Goal: Task Accomplishment & Management: Complete application form

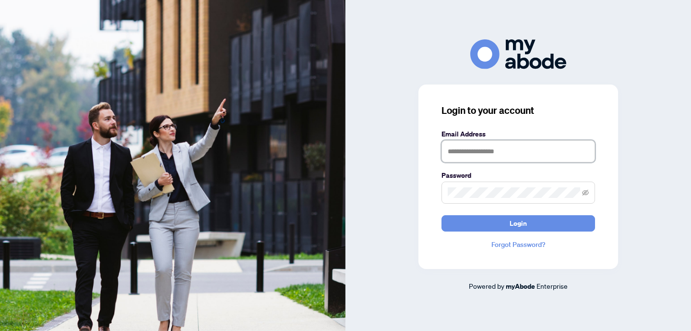
click at [518, 150] on input "text" at bounding box center [518, 151] width 154 height 22
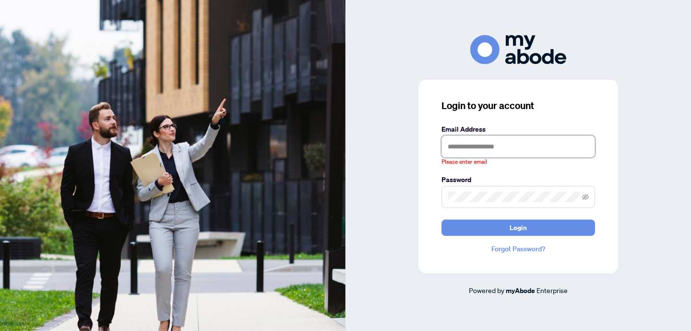
type input "**********"
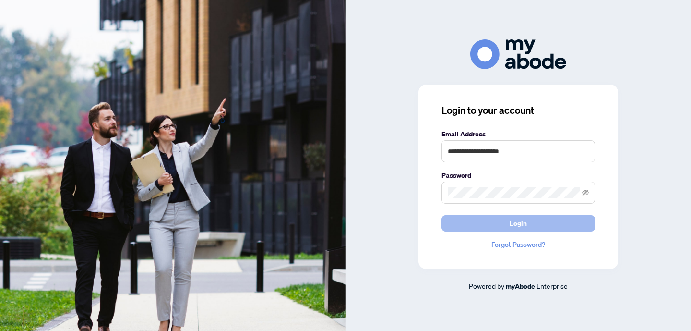
click at [526, 227] on span "Login" at bounding box center [518, 222] width 17 height 15
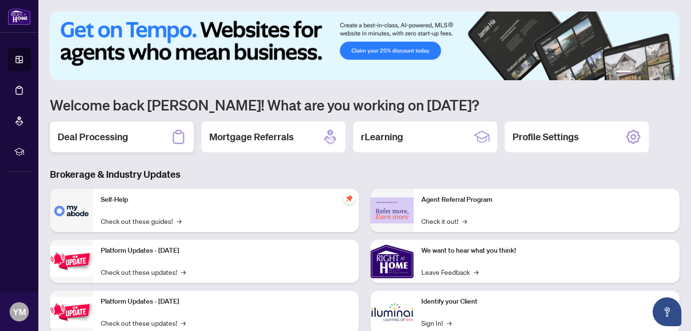
click at [94, 139] on h2 "Deal Processing" at bounding box center [93, 136] width 71 height 13
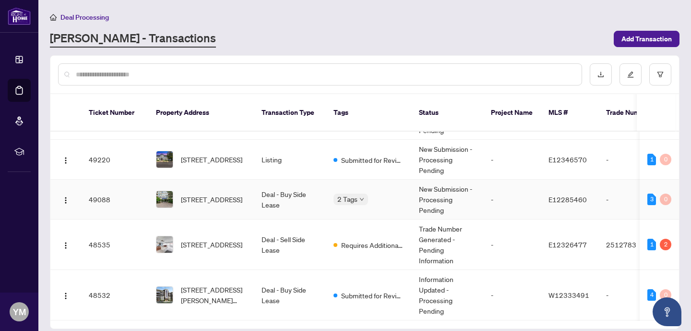
scroll to position [27, 0]
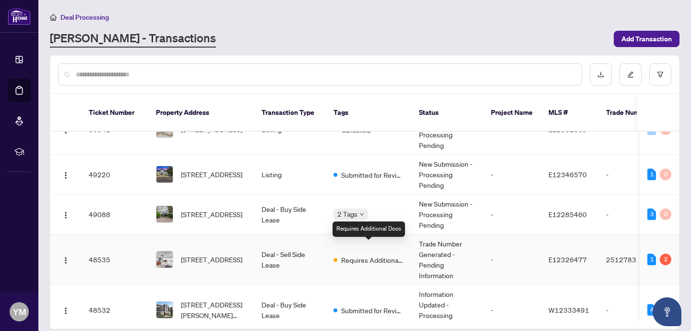
click at [385, 254] on span "Requires Additional Docs" at bounding box center [372, 259] width 62 height 11
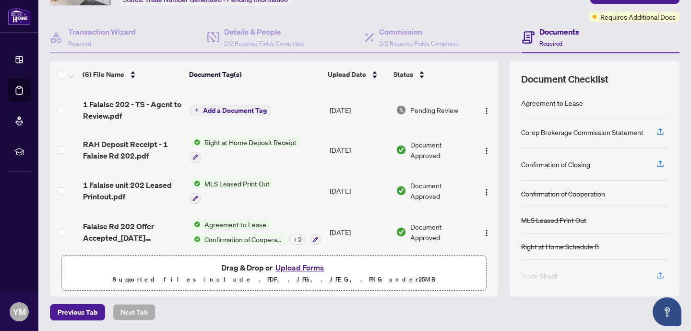
scroll to position [22, 0]
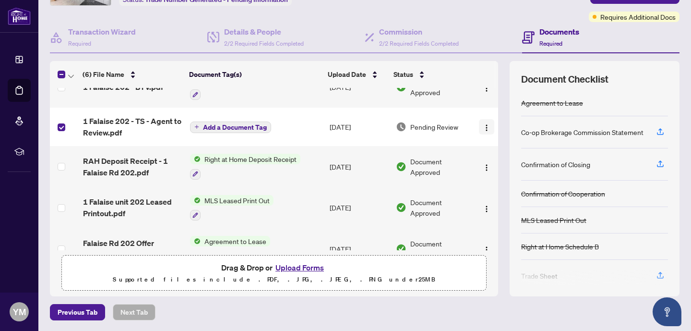
click at [485, 126] on img "button" at bounding box center [487, 128] width 8 height 8
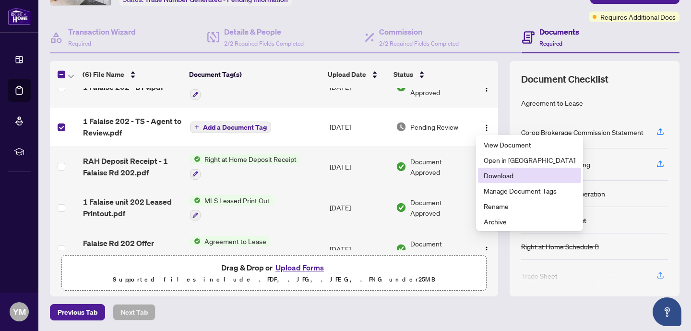
click at [495, 178] on span "Download" at bounding box center [530, 175] width 92 height 11
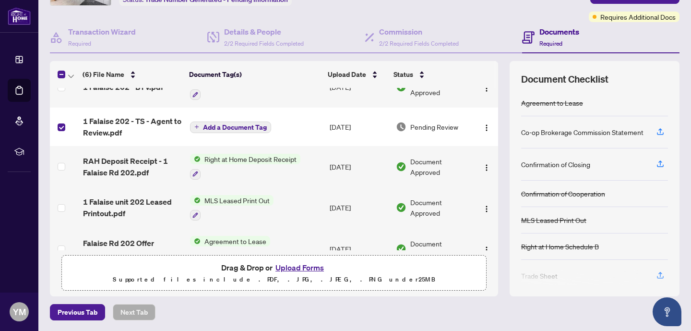
click at [304, 265] on button "Upload Forms" at bounding box center [300, 267] width 54 height 12
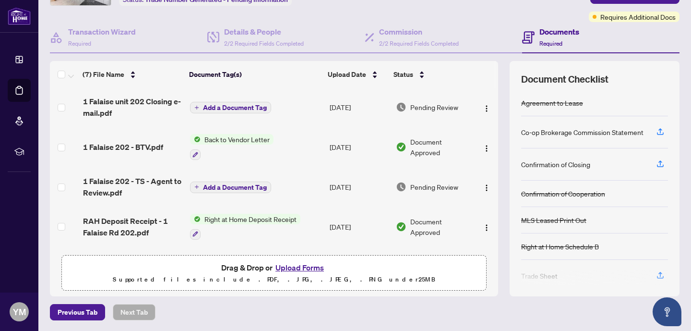
scroll to position [0, 0]
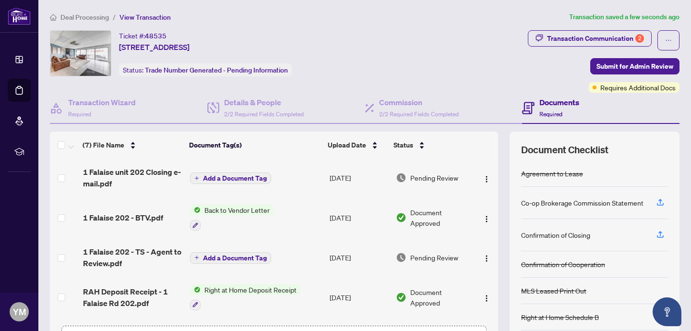
click at [229, 179] on span "Add a Document Tag" at bounding box center [235, 178] width 64 height 7
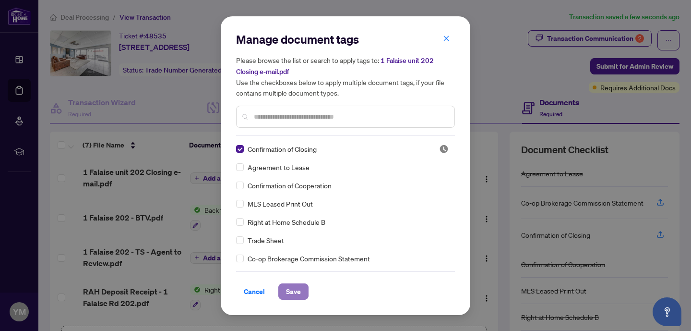
click at [295, 293] on span "Save" at bounding box center [293, 291] width 15 height 15
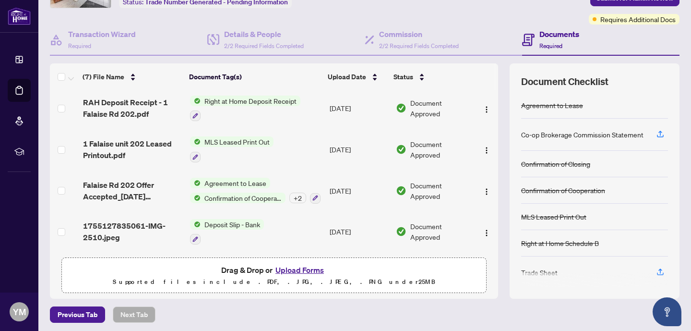
scroll to position [71, 0]
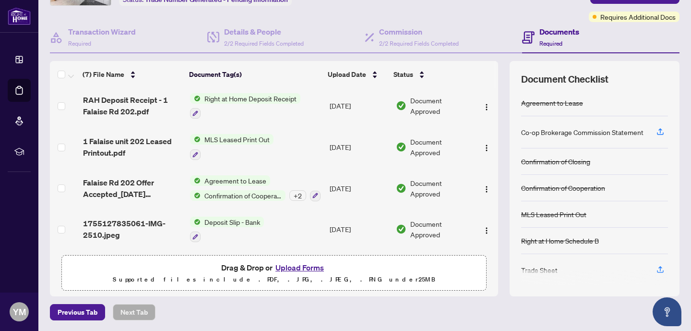
click at [297, 269] on button "Upload Forms" at bounding box center [300, 267] width 54 height 12
click at [309, 267] on button "Upload Forms" at bounding box center [300, 267] width 54 height 12
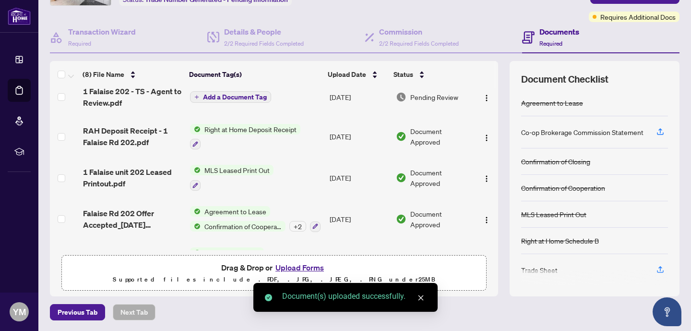
scroll to position [0, 0]
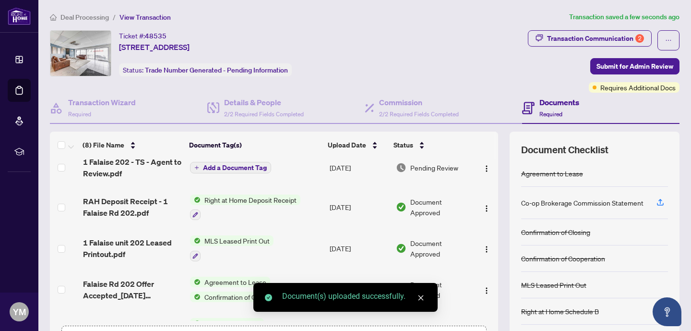
click at [224, 164] on span "Add a Document Tag" at bounding box center [235, 167] width 64 height 7
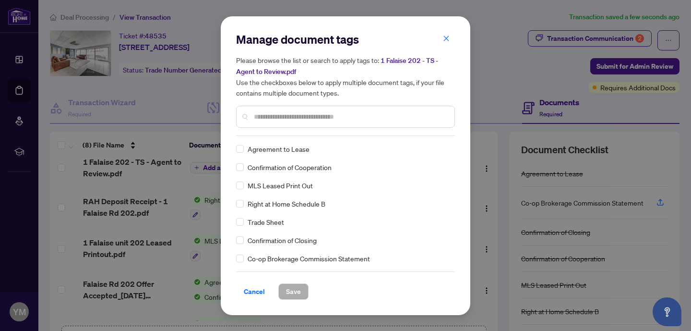
click at [310, 119] on input "text" at bounding box center [350, 116] width 193 height 11
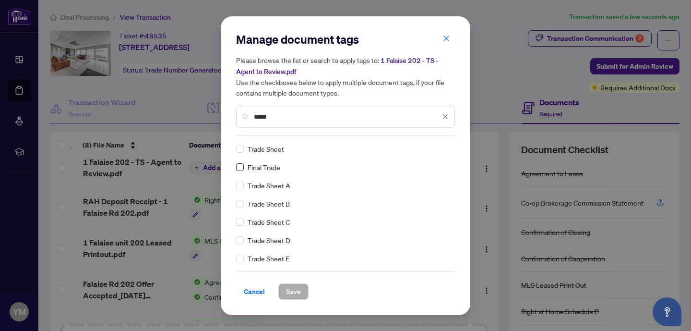
type input "*****"
click at [298, 293] on span "Save" at bounding box center [293, 291] width 15 height 15
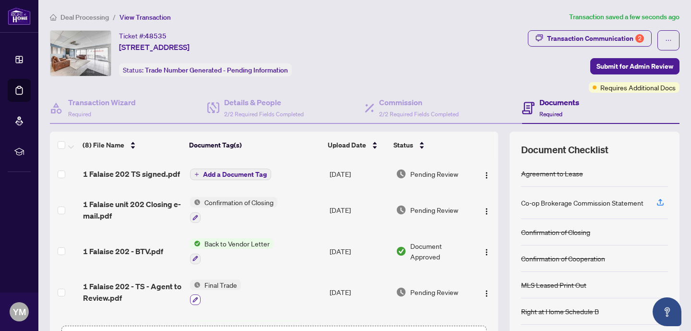
click at [194, 299] on icon "button" at bounding box center [195, 300] width 6 height 6
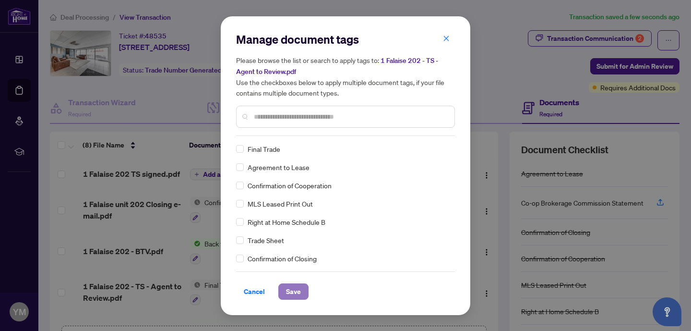
click at [295, 290] on span "Save" at bounding box center [293, 291] width 15 height 15
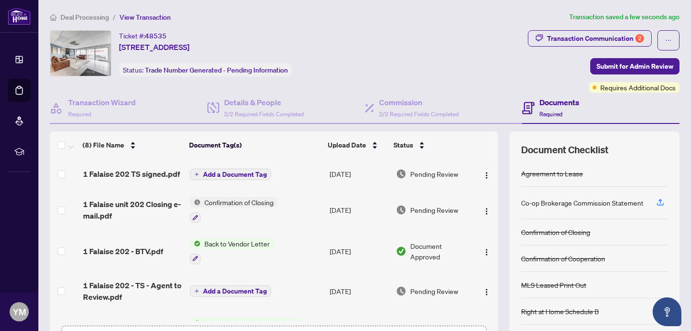
click at [244, 174] on span "Add a Document Tag" at bounding box center [235, 174] width 64 height 7
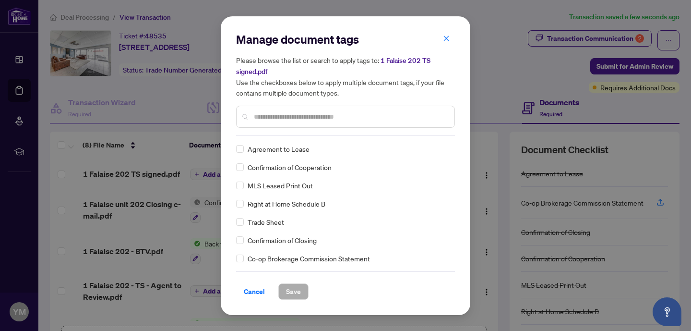
click at [271, 115] on input "text" at bounding box center [350, 116] width 193 height 11
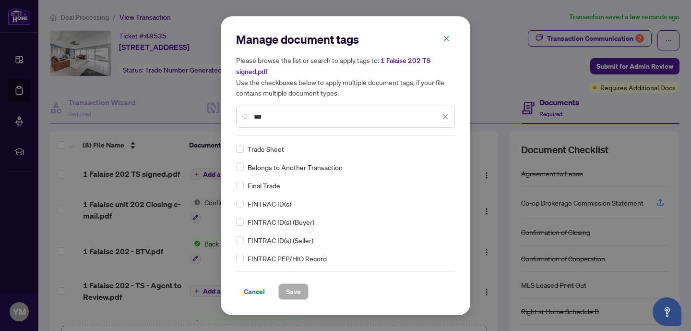
type input "***"
click at [294, 291] on span "Save" at bounding box center [293, 291] width 15 height 15
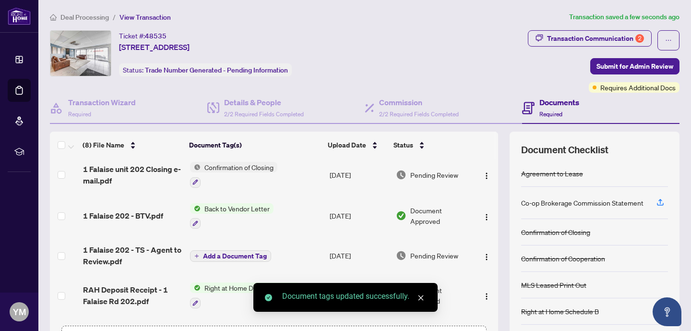
scroll to position [50, 0]
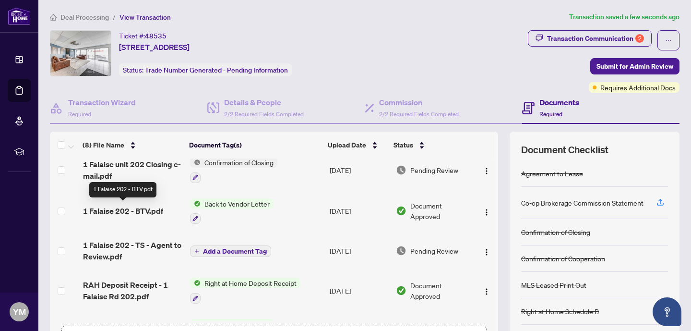
click at [136, 210] on span "1 Falaise 202 - BTV.pdf" at bounding box center [123, 211] width 80 height 12
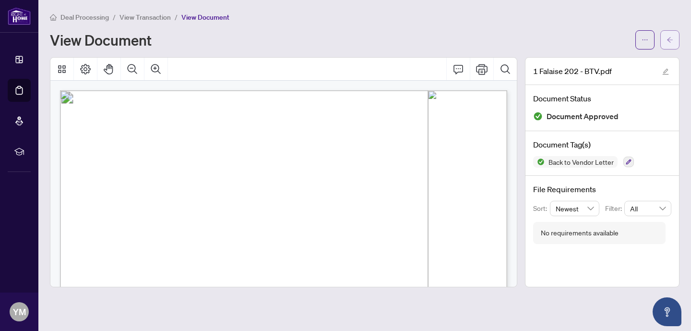
click at [670, 38] on icon "arrow-left" at bounding box center [669, 39] width 7 height 7
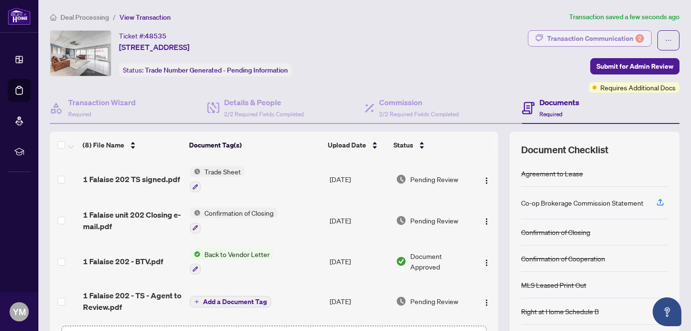
click at [599, 37] on div "Transaction Communication 2" at bounding box center [595, 38] width 97 height 15
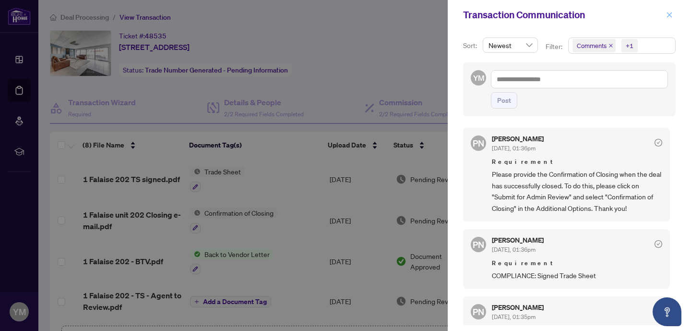
click at [669, 10] on span "button" at bounding box center [669, 14] width 7 height 15
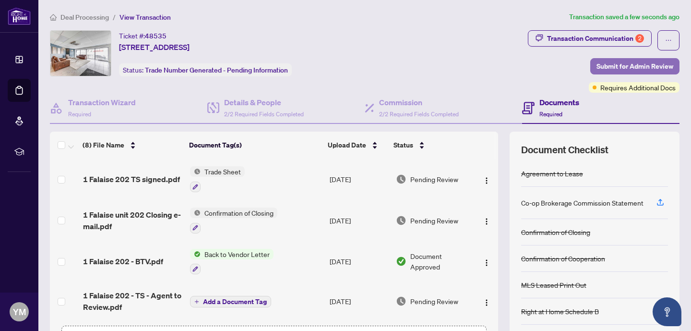
click at [617, 66] on span "Submit for Admin Review" at bounding box center [634, 66] width 77 height 15
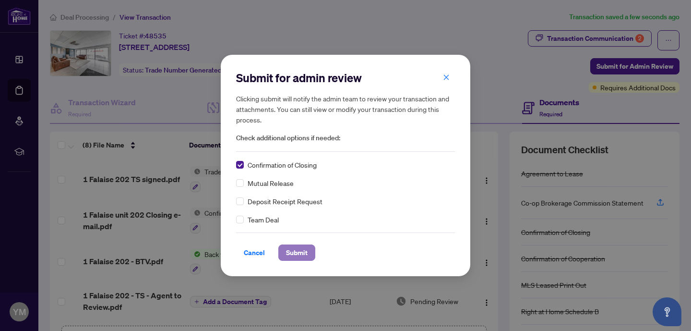
click at [299, 253] on span "Submit" at bounding box center [297, 252] width 22 height 15
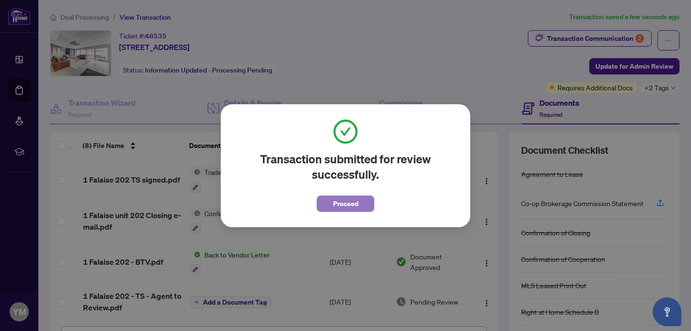
click at [355, 200] on span "Proceed" at bounding box center [345, 203] width 25 height 15
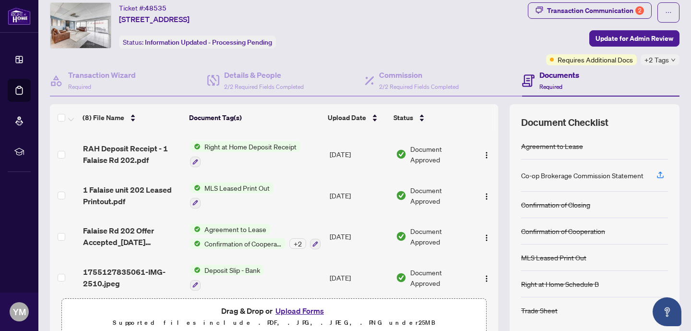
scroll to position [164, 0]
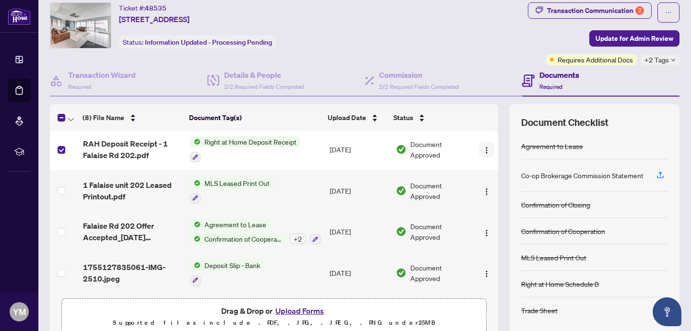
click at [486, 147] on img "button" at bounding box center [487, 150] width 8 height 8
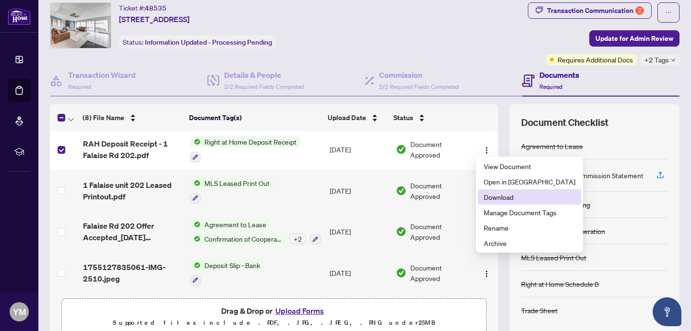
click at [505, 198] on span "Download" at bounding box center [530, 196] width 92 height 11
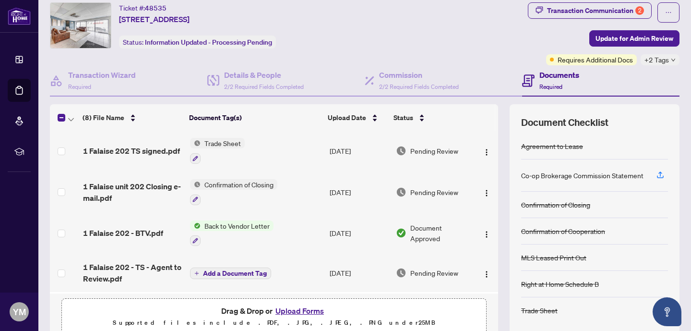
scroll to position [0, 0]
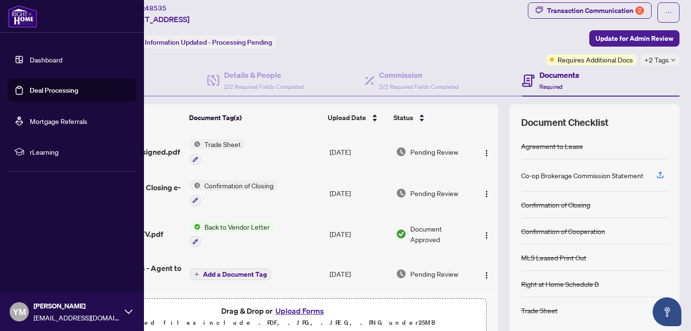
click at [41, 62] on link "Dashboard" at bounding box center [46, 59] width 33 height 9
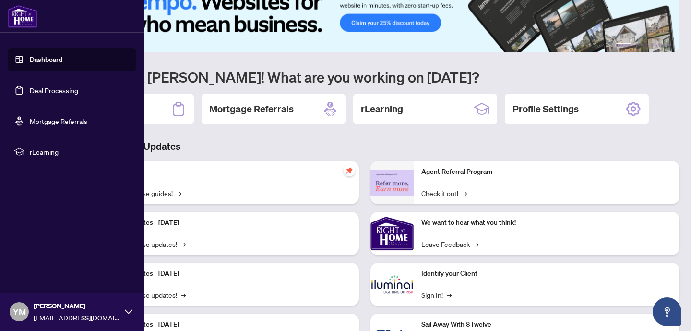
click at [69, 93] on link "Deal Processing" at bounding box center [54, 90] width 48 height 9
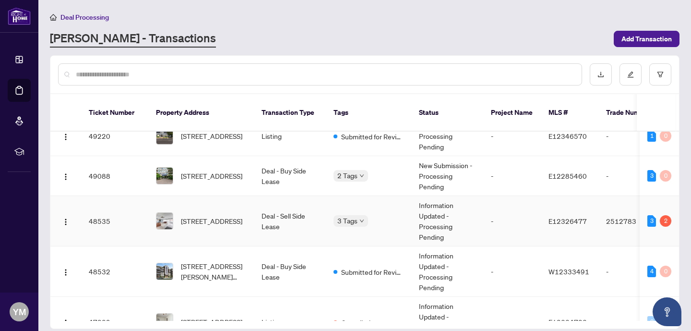
scroll to position [92, 0]
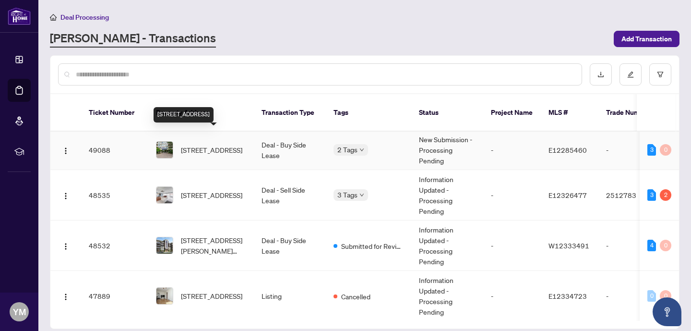
click at [218, 144] on span "[STREET_ADDRESS]" at bounding box center [211, 149] width 61 height 11
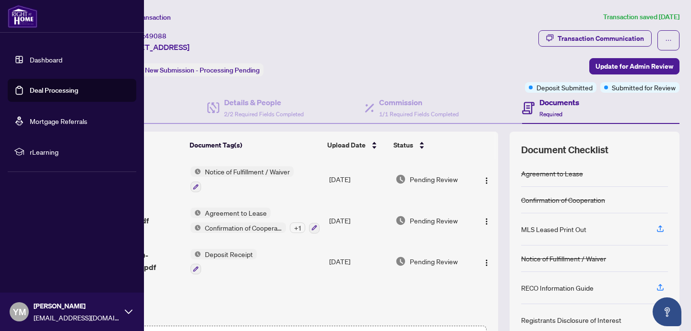
click at [47, 90] on link "Deal Processing" at bounding box center [54, 90] width 48 height 9
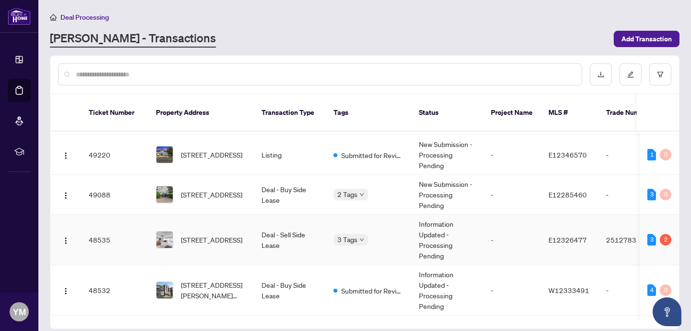
scroll to position [83, 0]
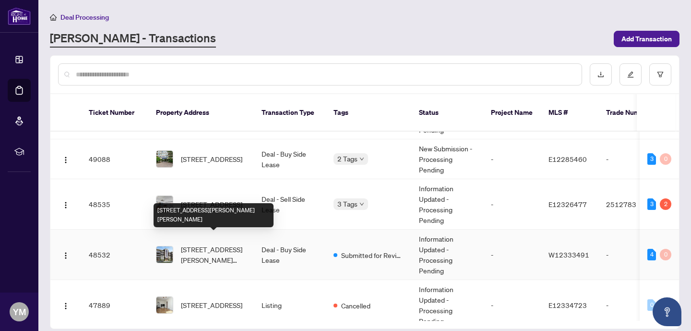
click at [212, 245] on span "[STREET_ADDRESS][PERSON_NAME][PERSON_NAME]" at bounding box center [213, 254] width 65 height 21
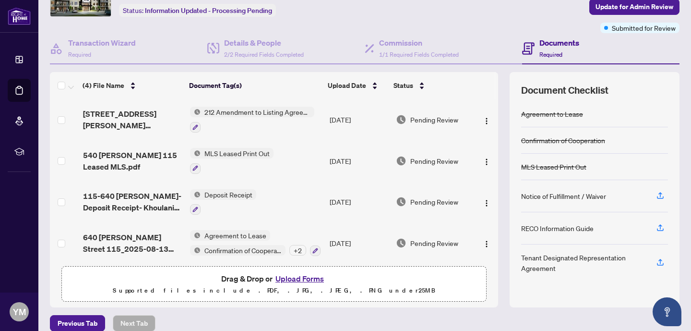
scroll to position [71, 0]
